Goal: Communication & Community: Answer question/provide support

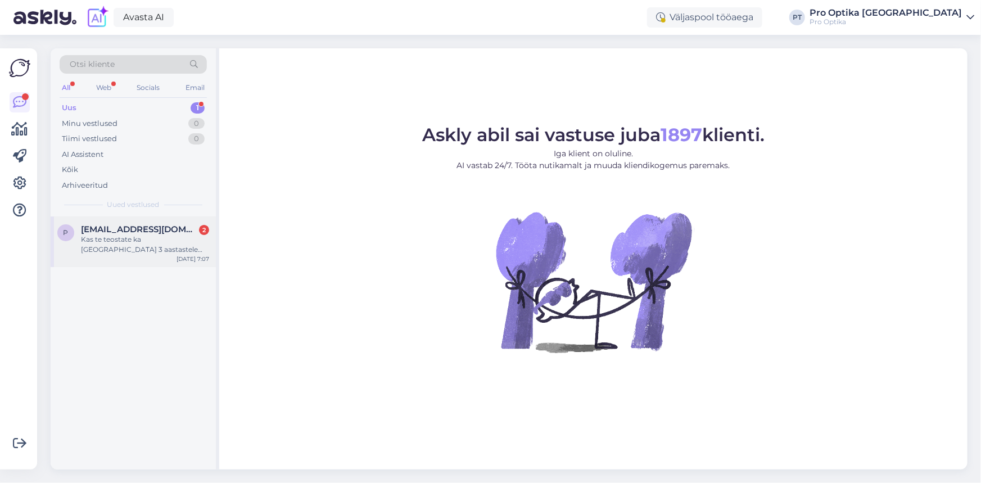
drag, startPoint x: 192, startPoint y: 249, endPoint x: 214, endPoint y: 258, distance: 23.7
click at [192, 249] on div "Kas te teostate ka [GEOGRAPHIC_DATA] 3 aastastele lastele silmakontrolli?" at bounding box center [145, 244] width 128 height 20
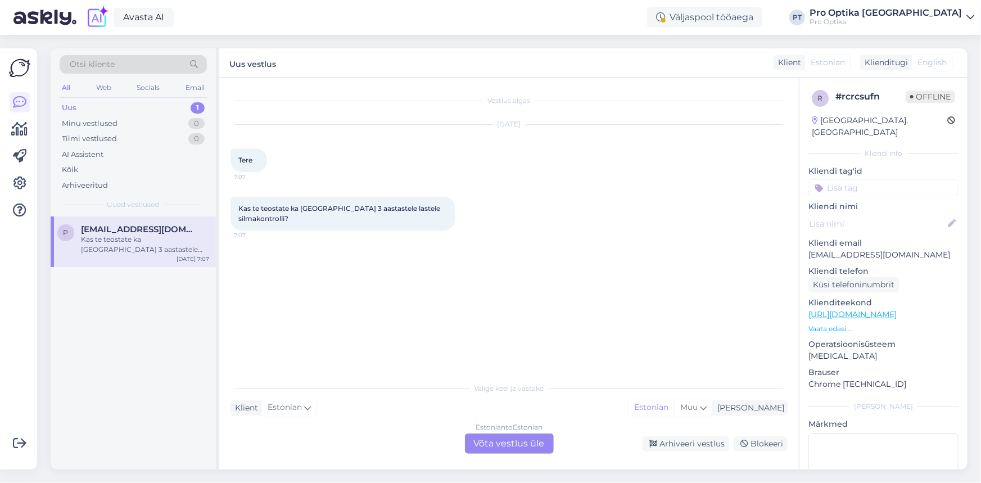
click at [528, 437] on div "Estonian to Estonian Võta vestlus üle" at bounding box center [509, 443] width 89 height 20
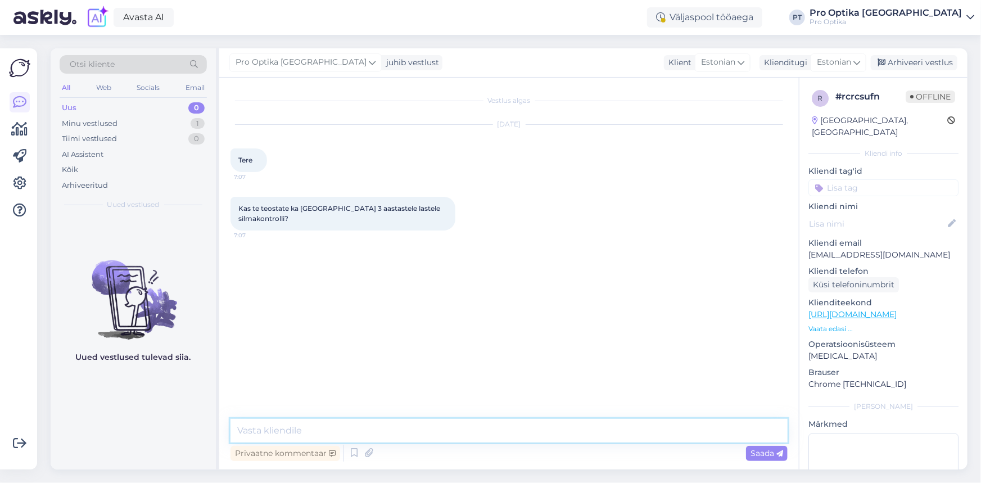
click at [446, 434] on textarea at bounding box center [508, 431] width 557 height 24
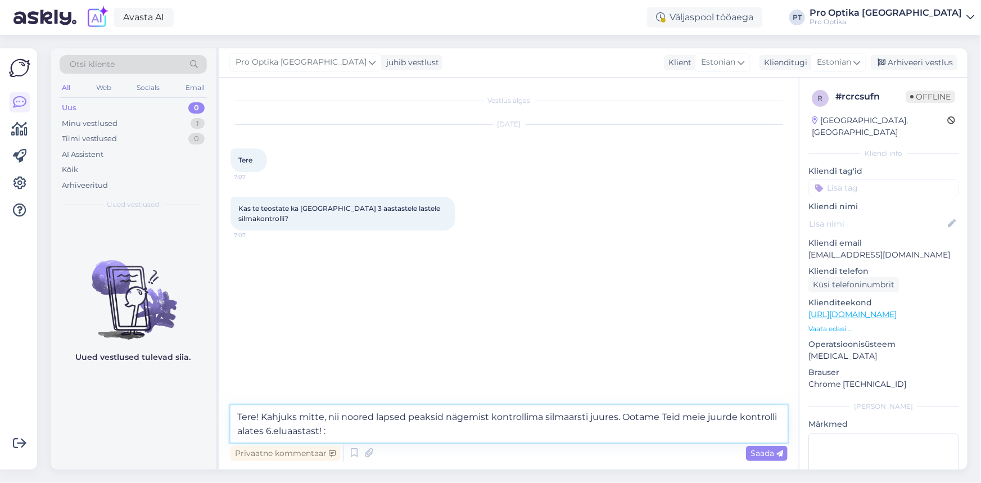
type textarea "Tere! Kahjuks mitte, nii noored lapsed peaksid nägemist kontrollima silmaarsti …"
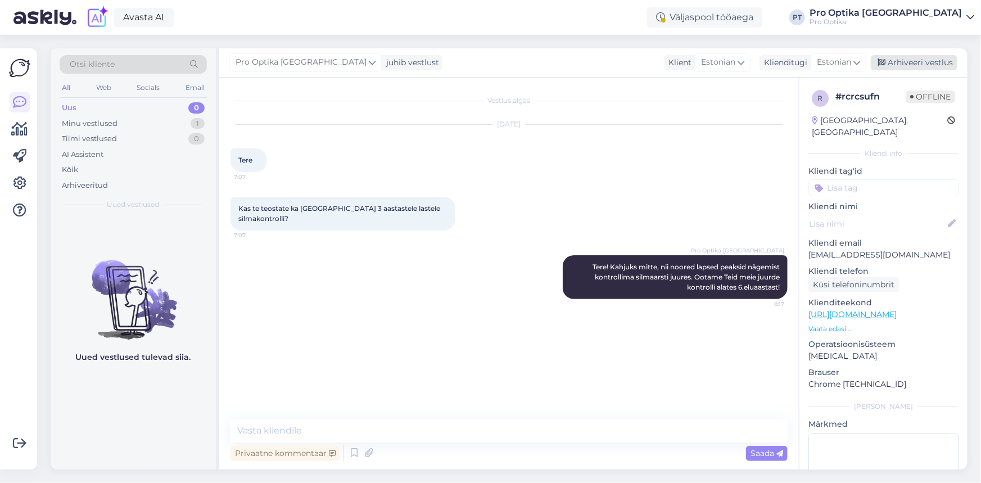
click at [905, 64] on div "Arhiveeri vestlus" at bounding box center [914, 62] width 87 height 15
